Goal: Task Accomplishment & Management: Manage account settings

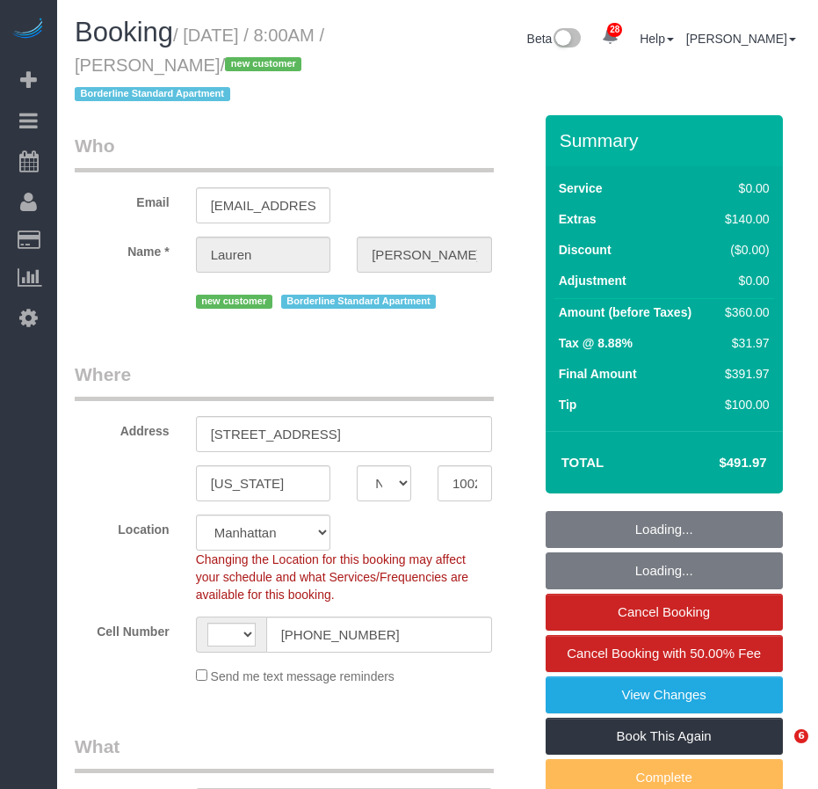
select select "NY"
select select "object:497"
select select "number:56"
select select "number:72"
select select "number:15"
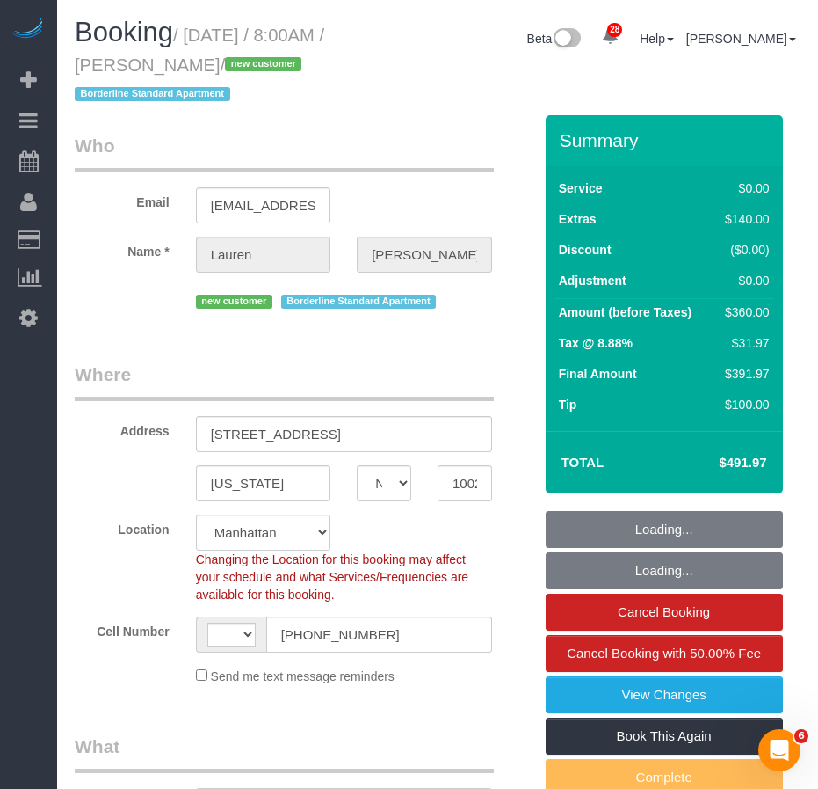
select select "number:6"
select select "object:721"
select select "string:[GEOGRAPHIC_DATA]"
select select "string:stripe-pm_1SBiTP4VGloSiKo7h6Y8x6lI"
select select "2"
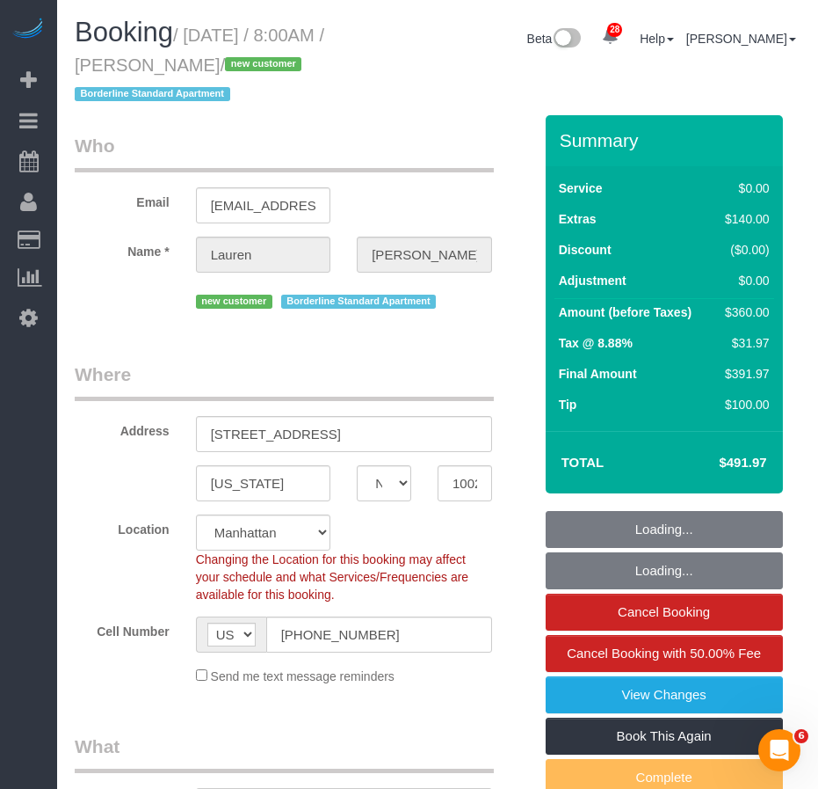
select select "2"
select select "spot1"
select select "2"
